Goal: Task Accomplishment & Management: Manage account settings

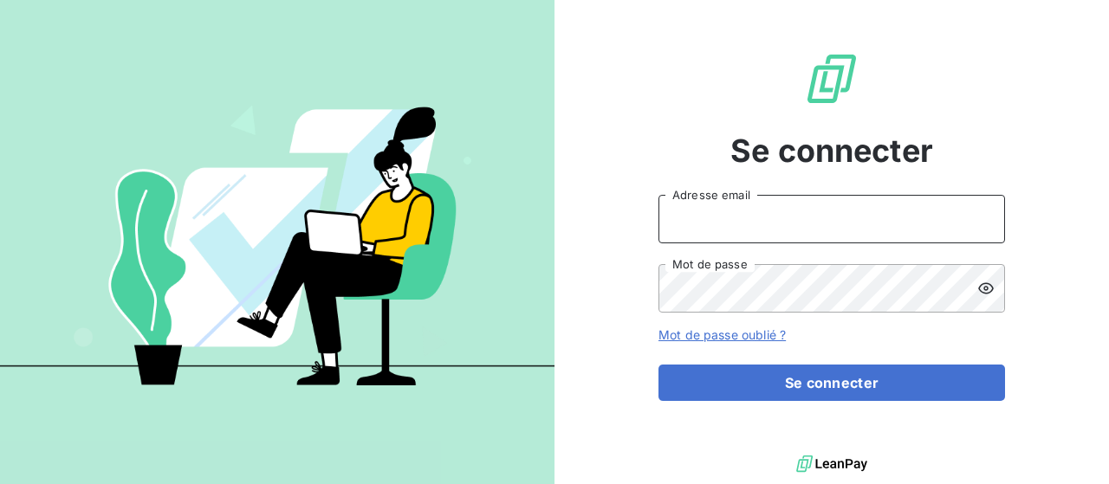
type input "[PERSON_NAME][EMAIL_ADDRESS][DOMAIN_NAME]"
click at [792, 363] on form "[PERSON_NAME][EMAIL_ADDRESS][DOMAIN_NAME] Adresse email Mot de passe Mot de pas…" at bounding box center [832, 298] width 347 height 206
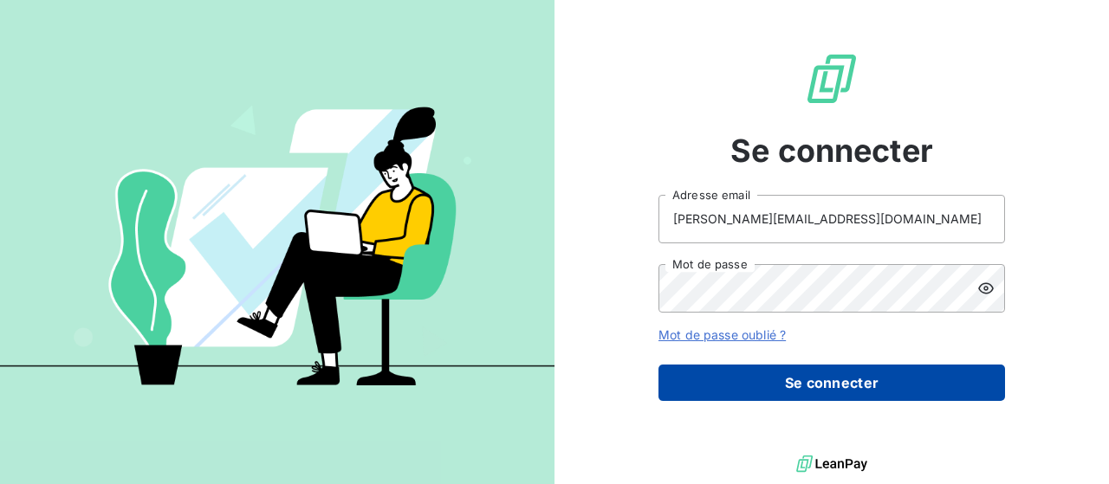
click at [790, 372] on button "Se connecter" at bounding box center [832, 383] width 347 height 36
click at [775, 383] on button "Se connecter" at bounding box center [832, 383] width 347 height 36
